Goal: Check status: Check status

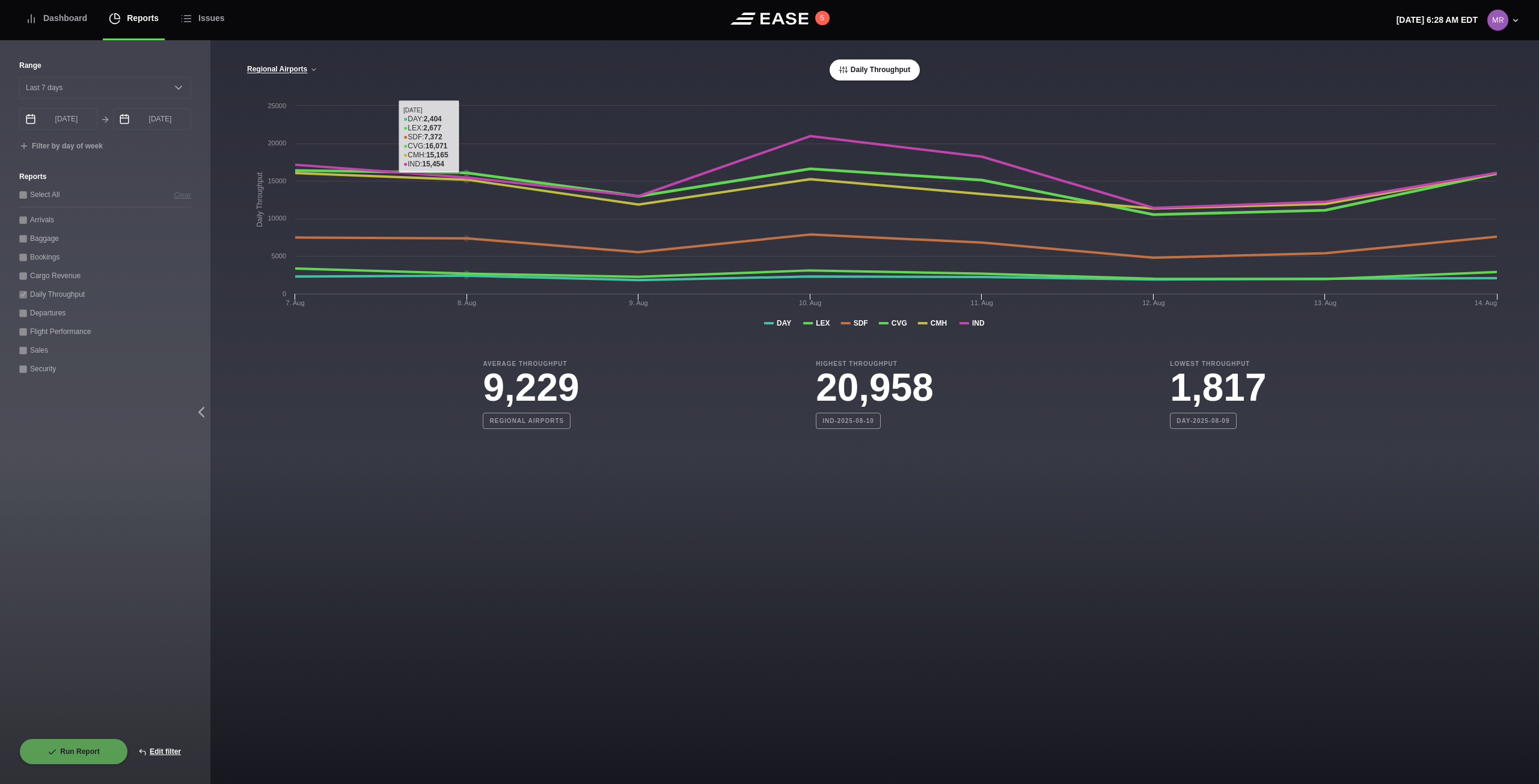
select select "7"
click at [158, 750] on button "Edit filter" at bounding box center [159, 752] width 63 height 27
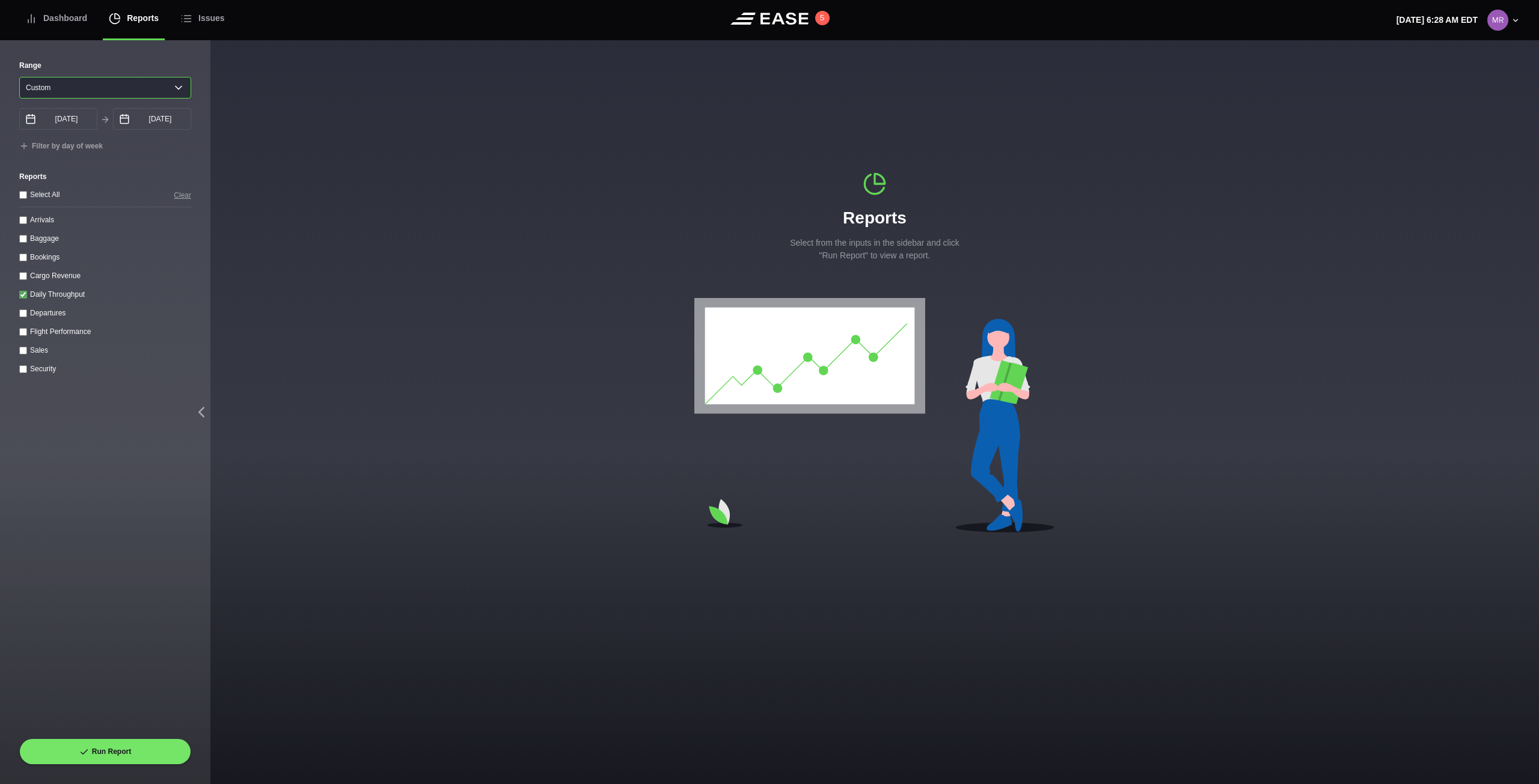
click at [177, 89] on select "[DATE] Last 7 days Last 14 days Last 30 days Last 6 weeks Custom" at bounding box center [104, 88] width 172 height 22
select select "7"
click at [19, 77] on select "[DATE] Last 7 days Last 14 days Last 30 days Last 6 weeks Custom" at bounding box center [104, 88] width 172 height 22
type input "[DATE]"
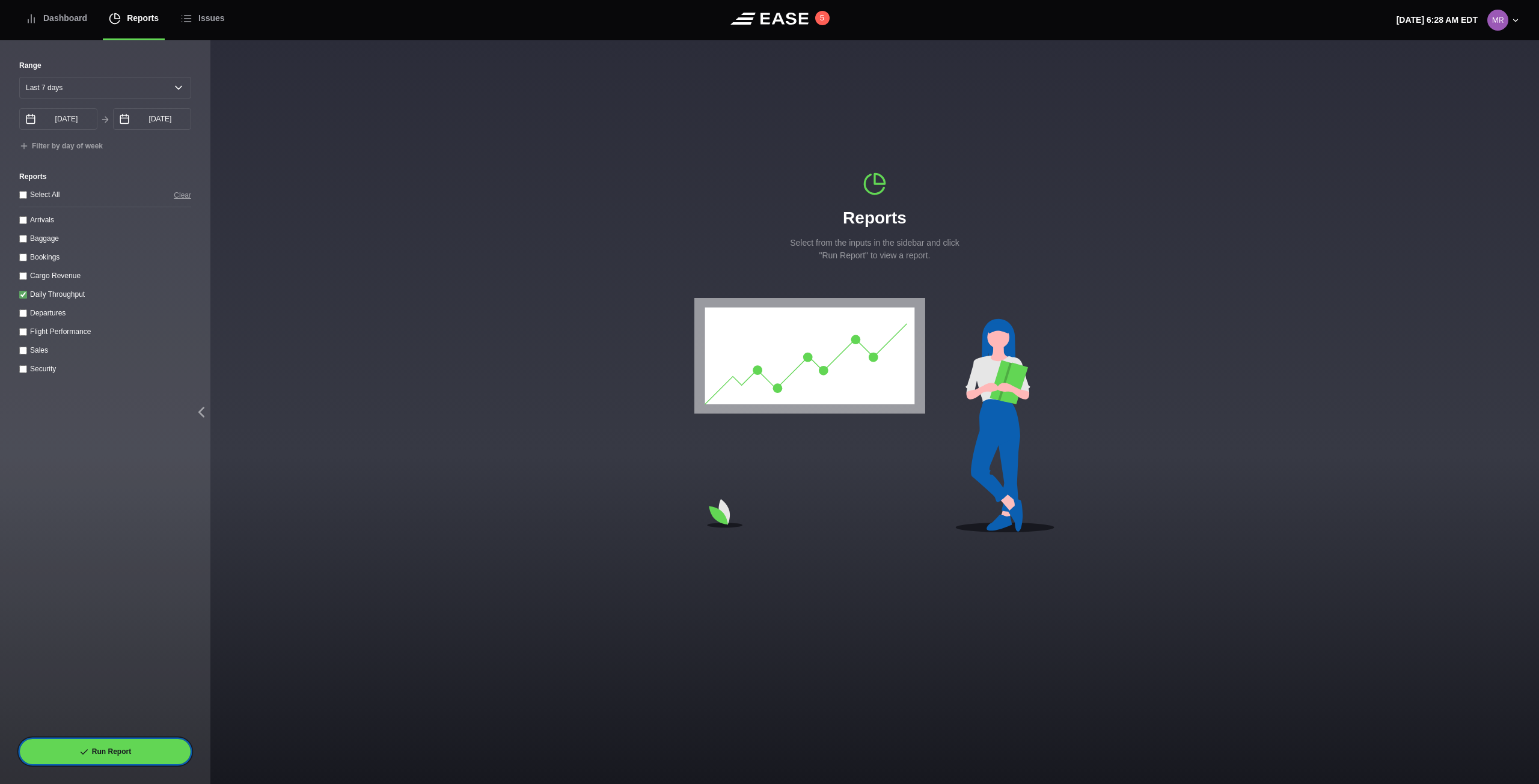
click at [158, 751] on button "Run Report" at bounding box center [104, 752] width 172 height 27
select select "7"
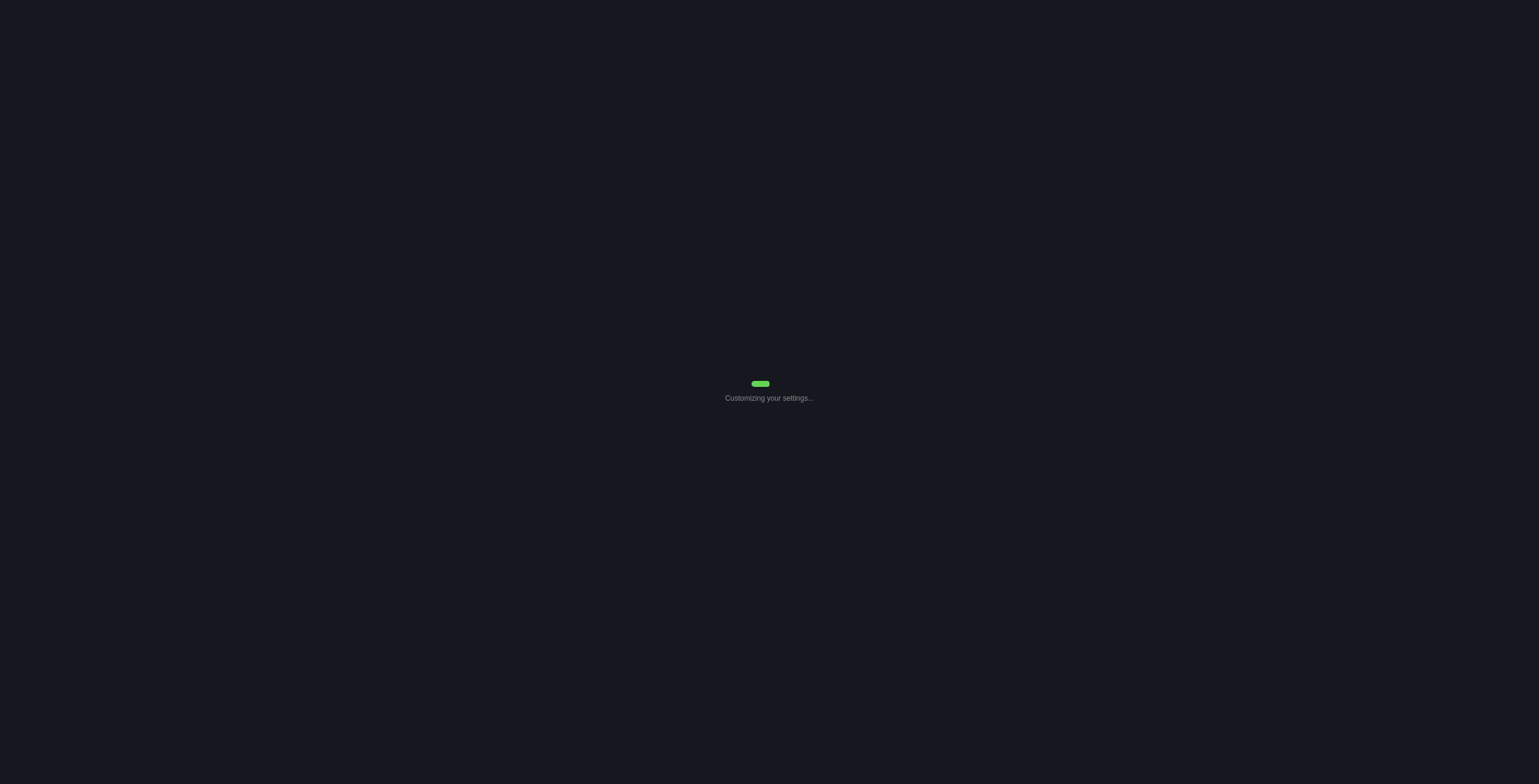
select select "7"
